Goal: Information Seeking & Learning: Learn about a topic

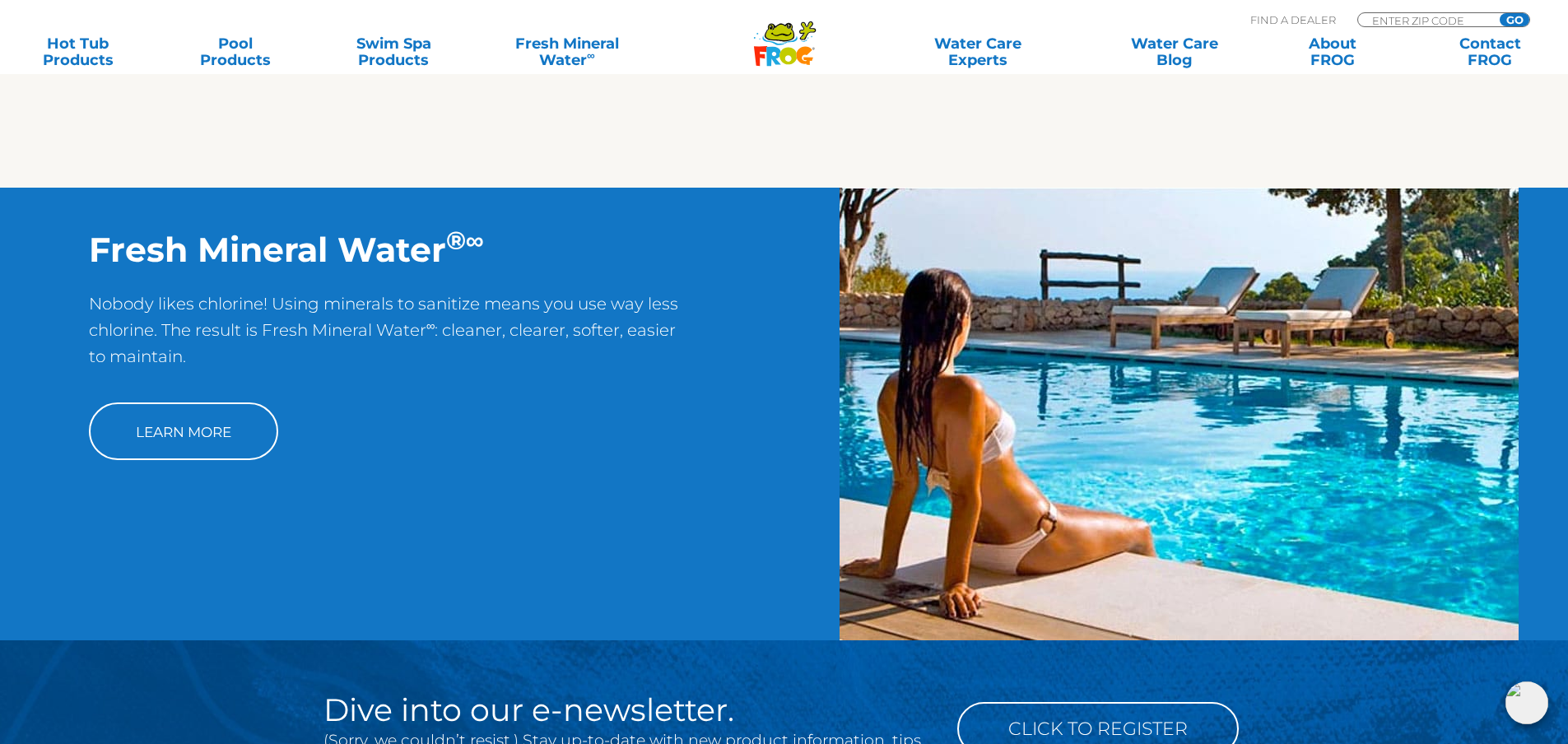
scroll to position [1317, 0]
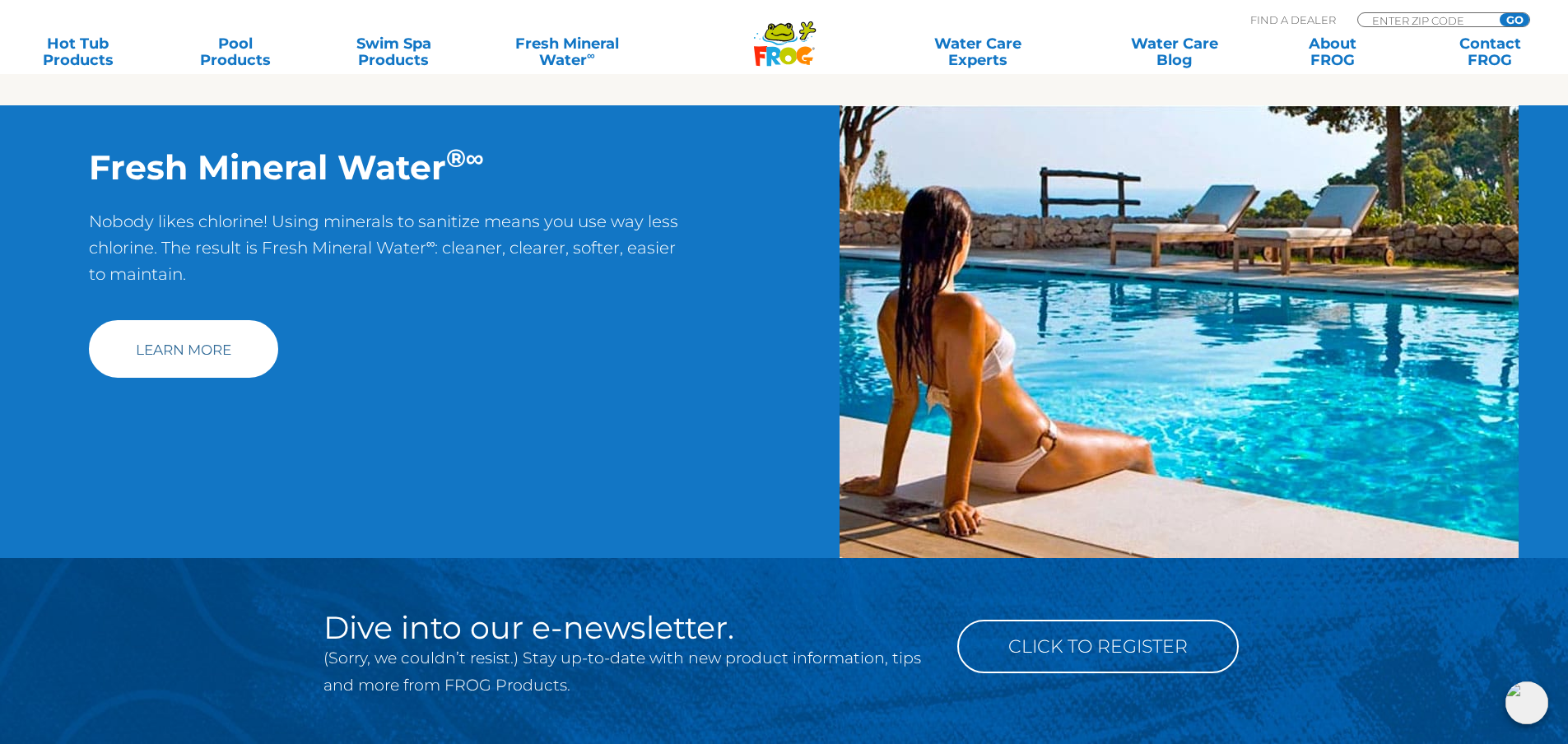
click at [202, 348] on link "Learn More" at bounding box center [184, 349] width 190 height 58
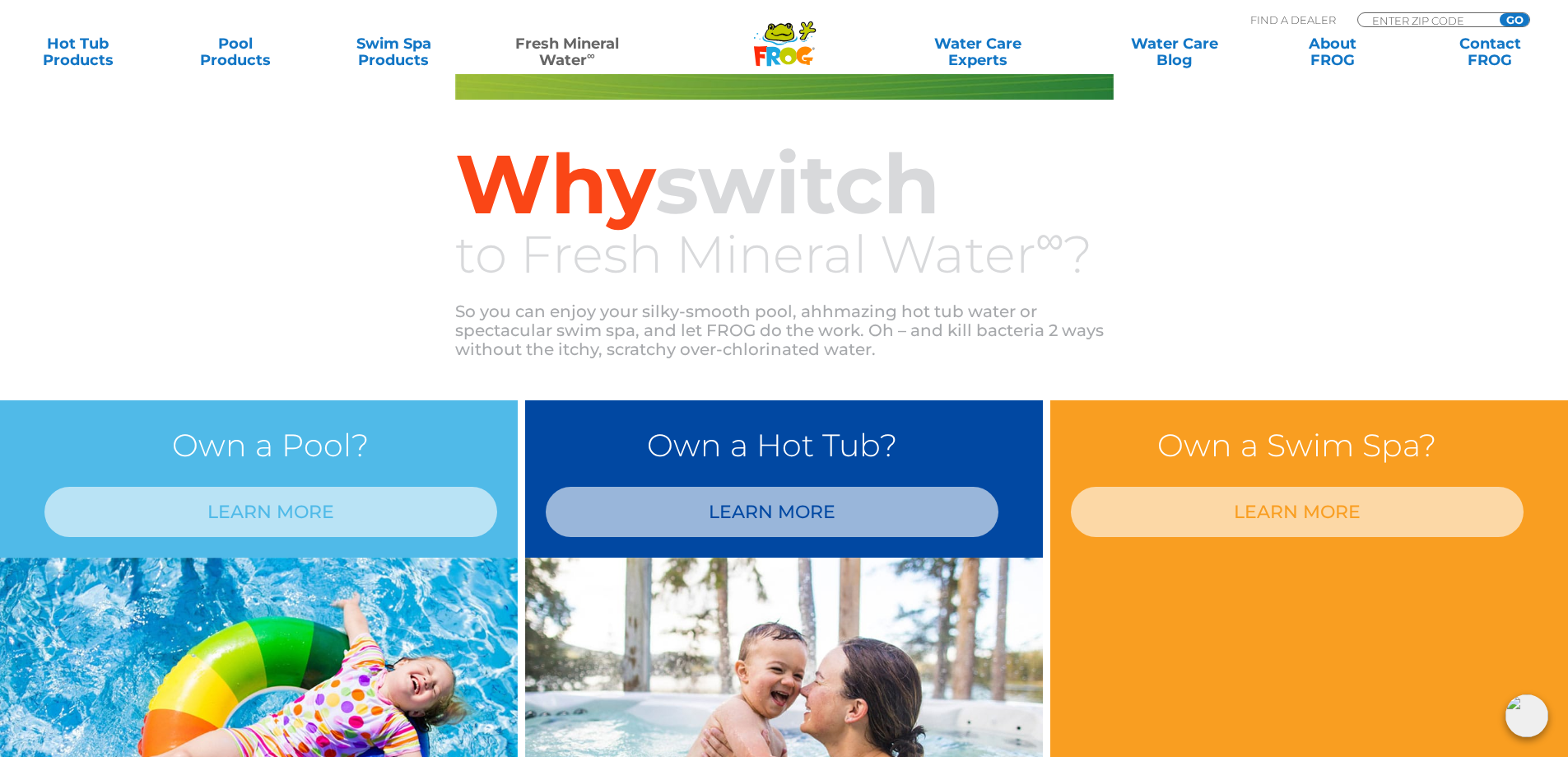
scroll to position [1235, 0]
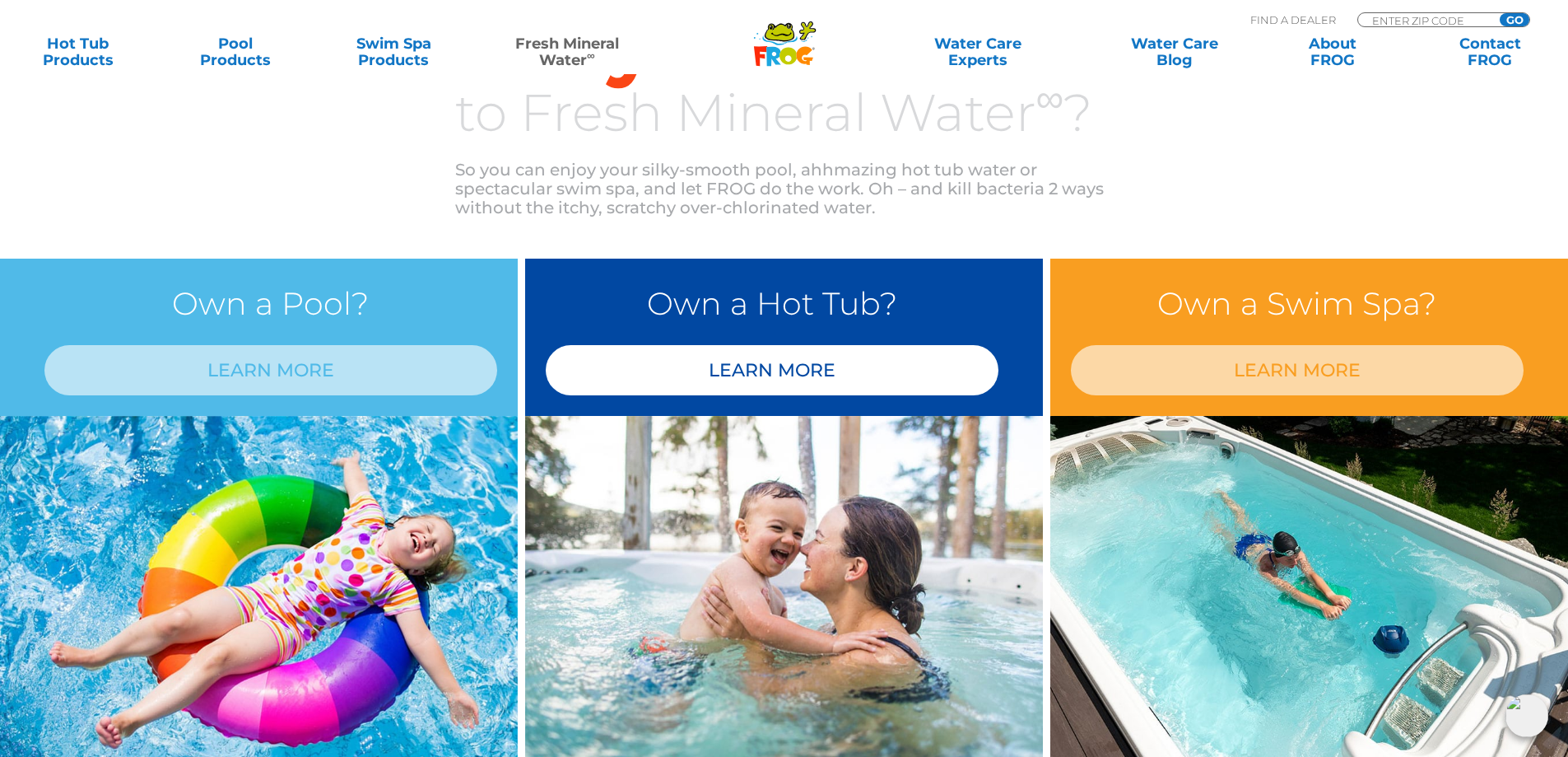
click at [680, 368] on link "LEARN MORE" at bounding box center [773, 370] width 453 height 50
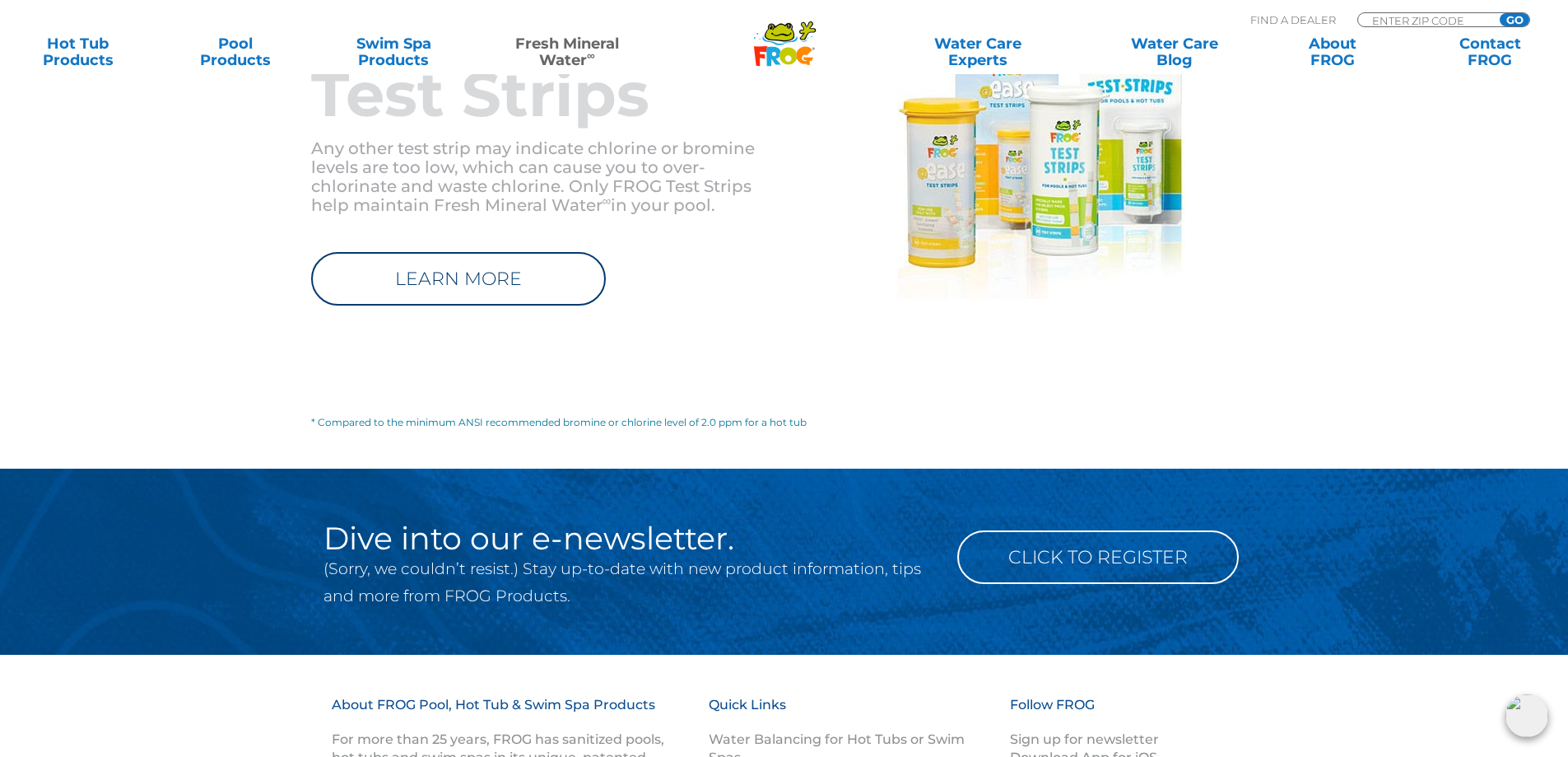
scroll to position [2388, 0]
